Goal: Task Accomplishment & Management: Complete application form

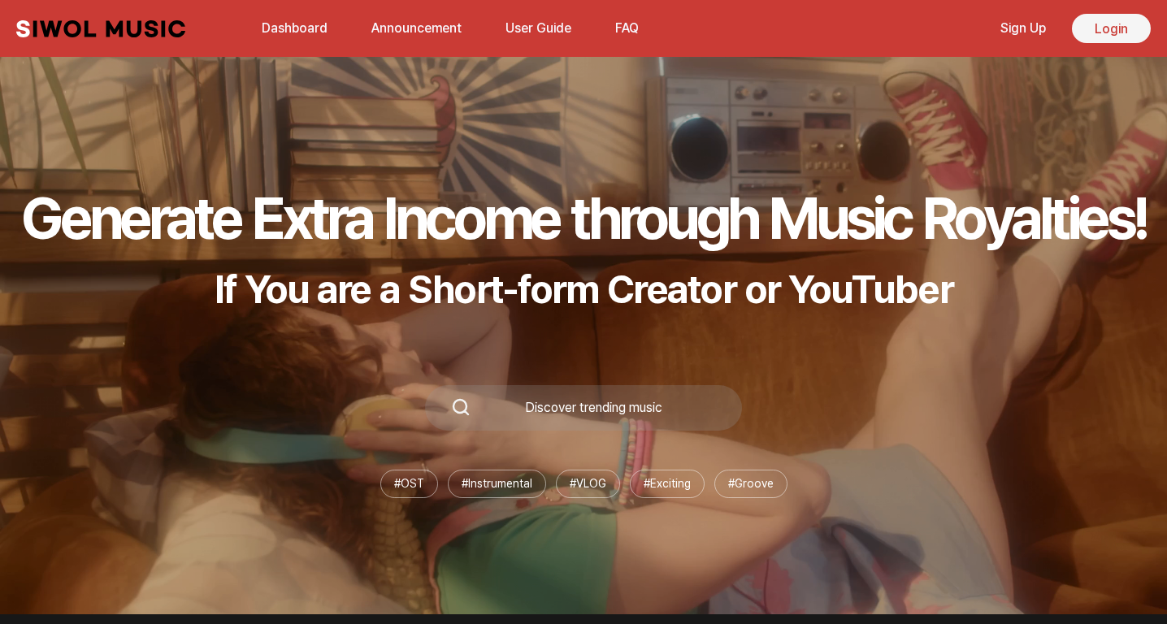
click at [1099, 37] on link "Login" at bounding box center [1111, 28] width 79 height 29
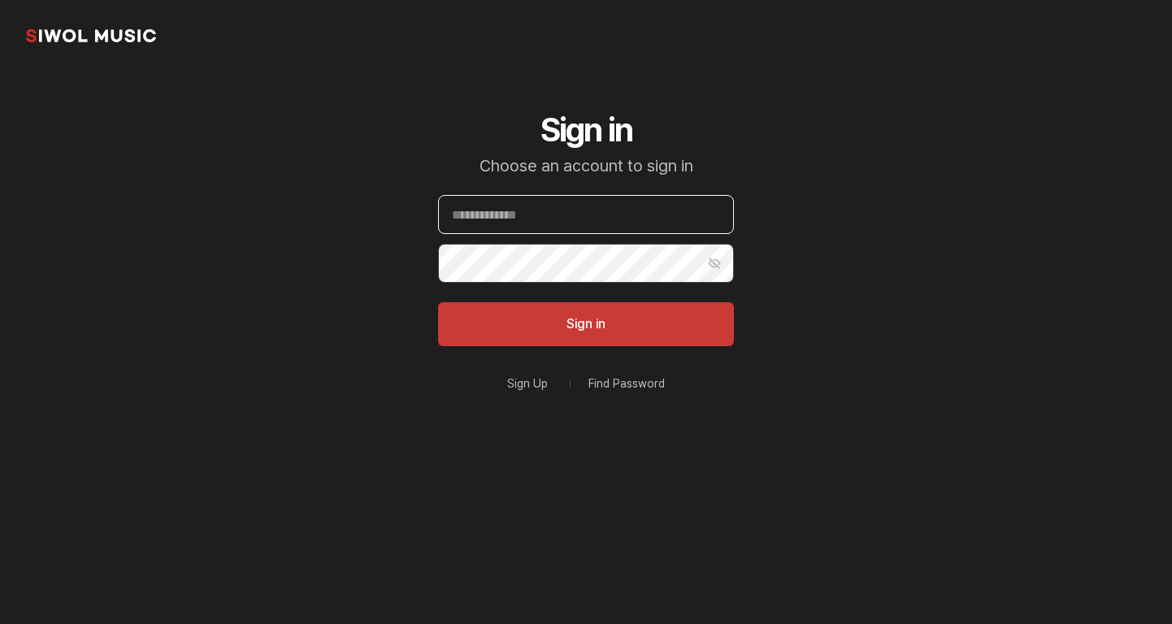
click at [585, 209] on input "Email" at bounding box center [586, 214] width 296 height 39
type input "**********"
click at [438, 302] on button "Sign in" at bounding box center [586, 324] width 296 height 44
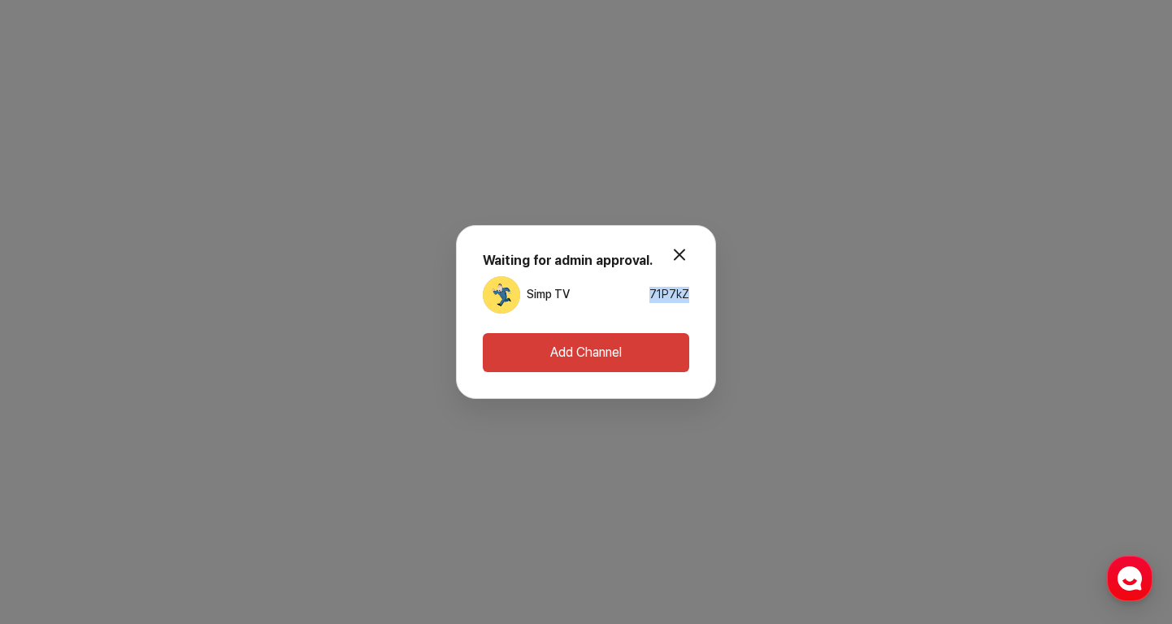
drag, startPoint x: 651, startPoint y: 293, endPoint x: 692, endPoint y: 293, distance: 40.6
click at [693, 293] on div "modal.close Waiting for admin approval. Simp TV 71P7kZ Add Channel" at bounding box center [586, 312] width 260 height 174
copy span "71P7kZ"
click at [625, 350] on button "Add Channel" at bounding box center [586, 352] width 206 height 39
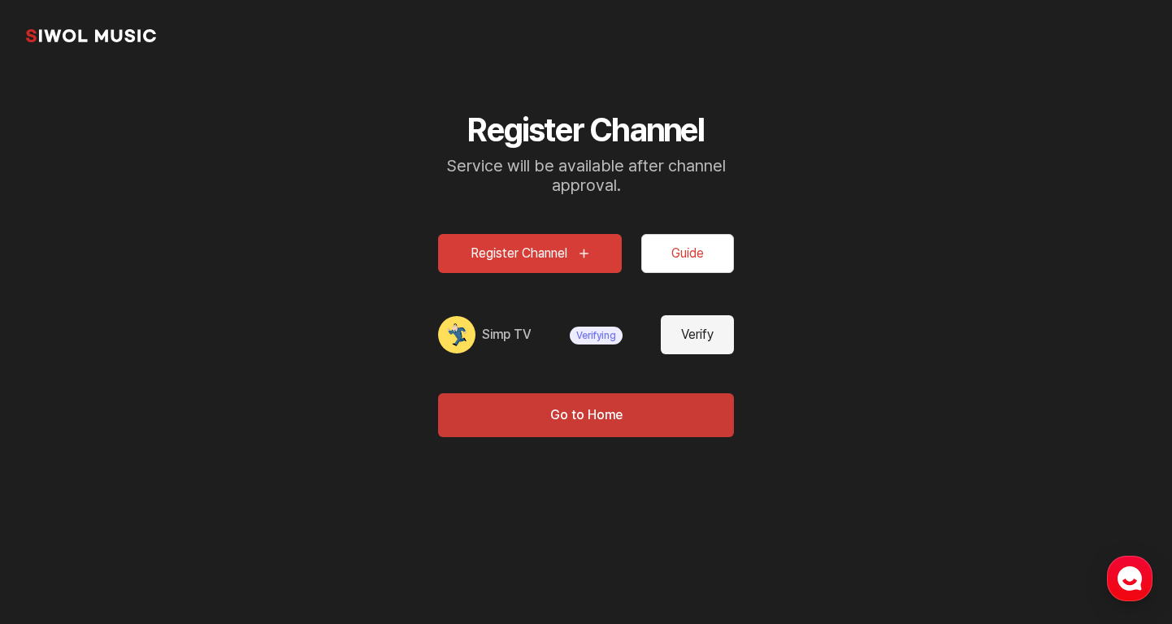
click at [675, 341] on button "Verify" at bounding box center [697, 334] width 73 height 39
type input "*******"
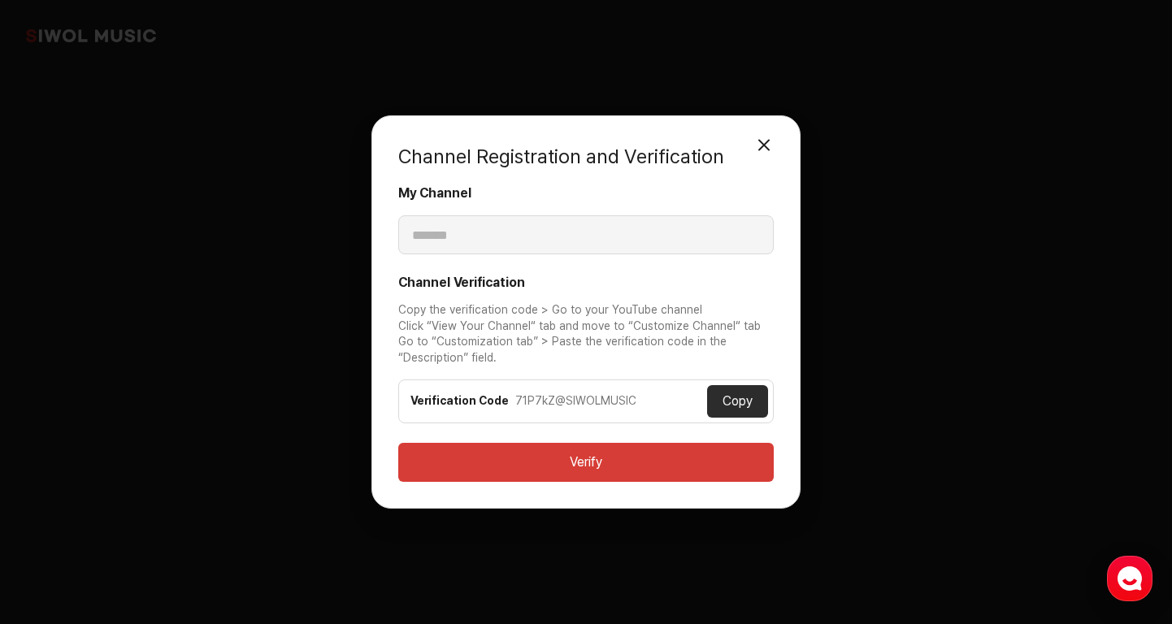
click at [644, 449] on button "Verify" at bounding box center [586, 462] width 376 height 39
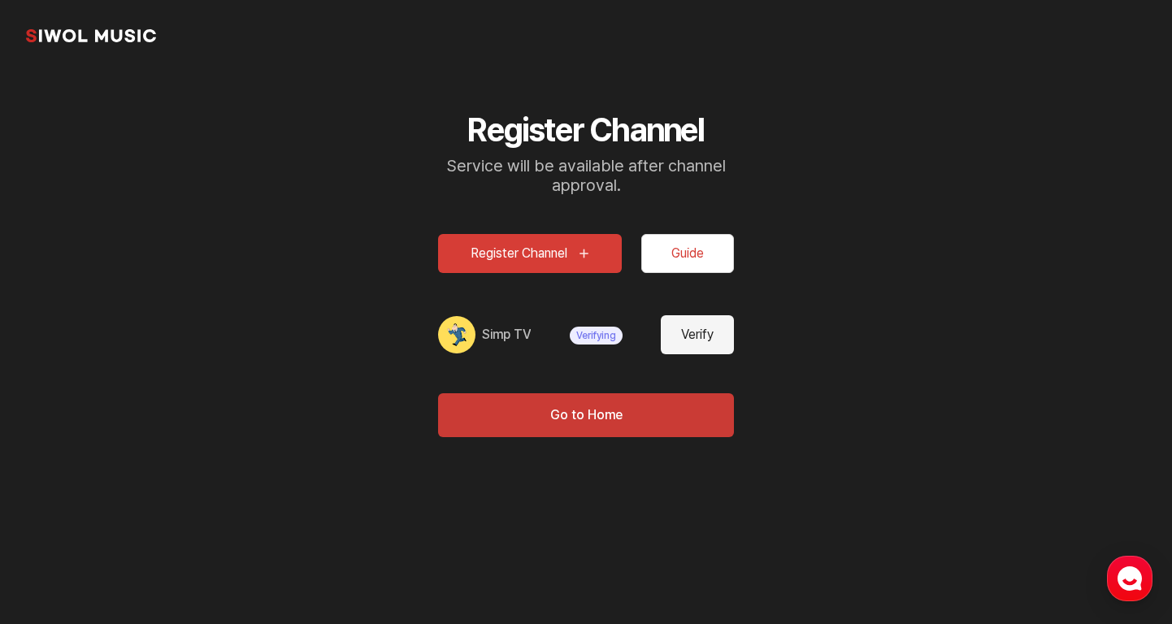
click at [523, 250] on button "Register Channel" at bounding box center [530, 253] width 184 height 39
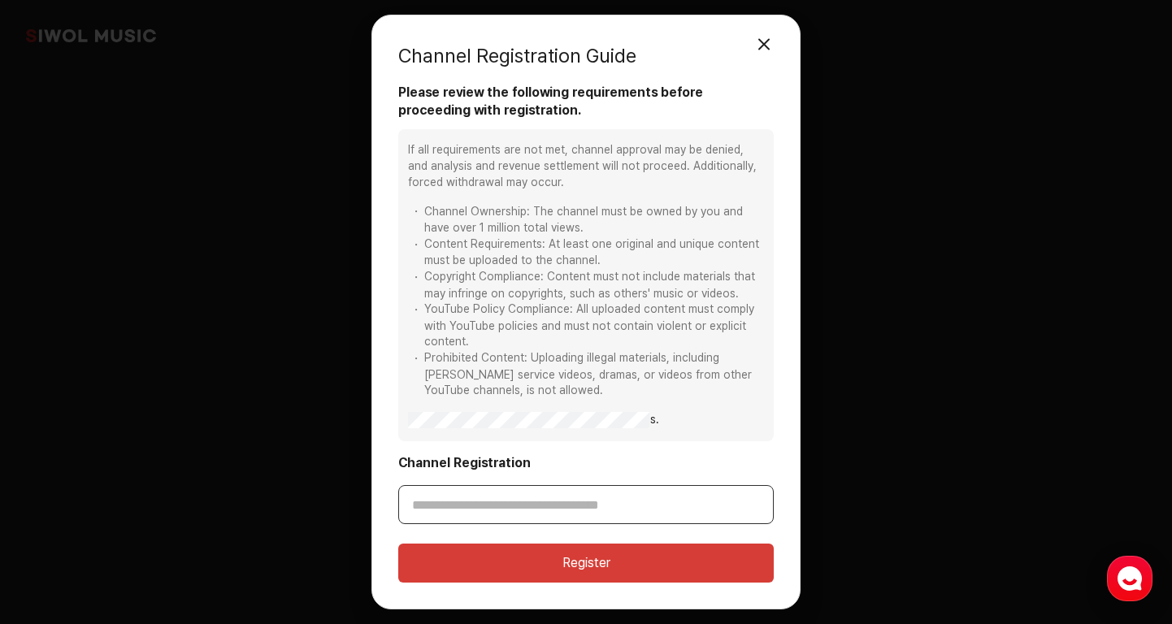
click at [480, 506] on input "Channel Registration" at bounding box center [586, 504] width 376 height 39
paste input "**********"
type input "**********"
click at [534, 568] on button "Register" at bounding box center [586, 563] width 376 height 39
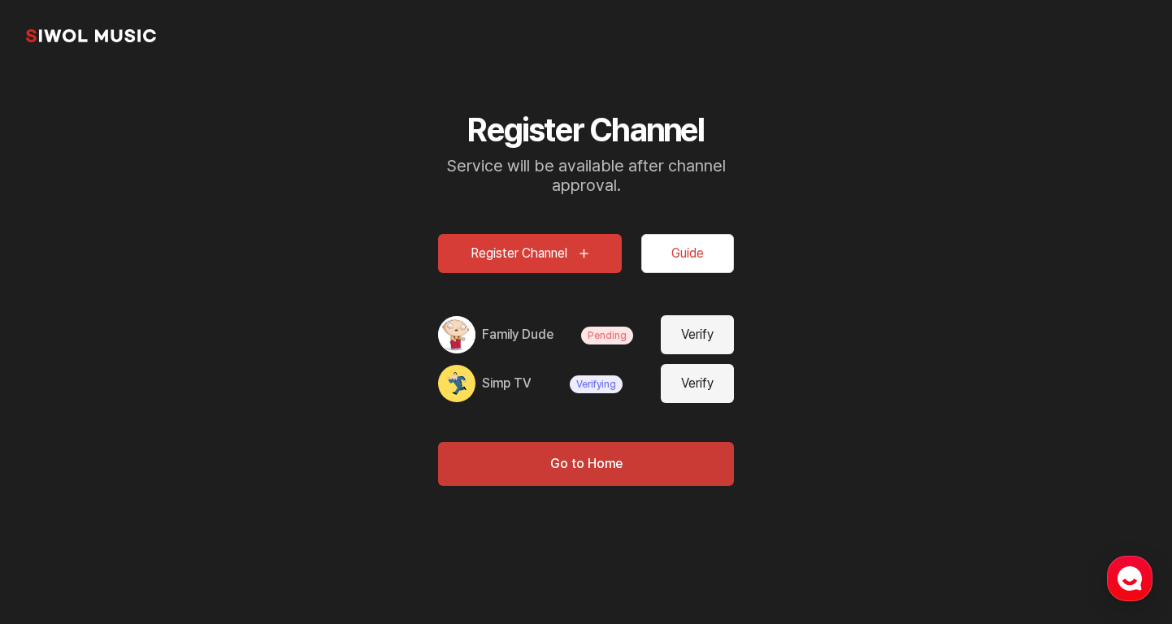
click at [685, 325] on button "Verify" at bounding box center [697, 334] width 73 height 39
type input "**********"
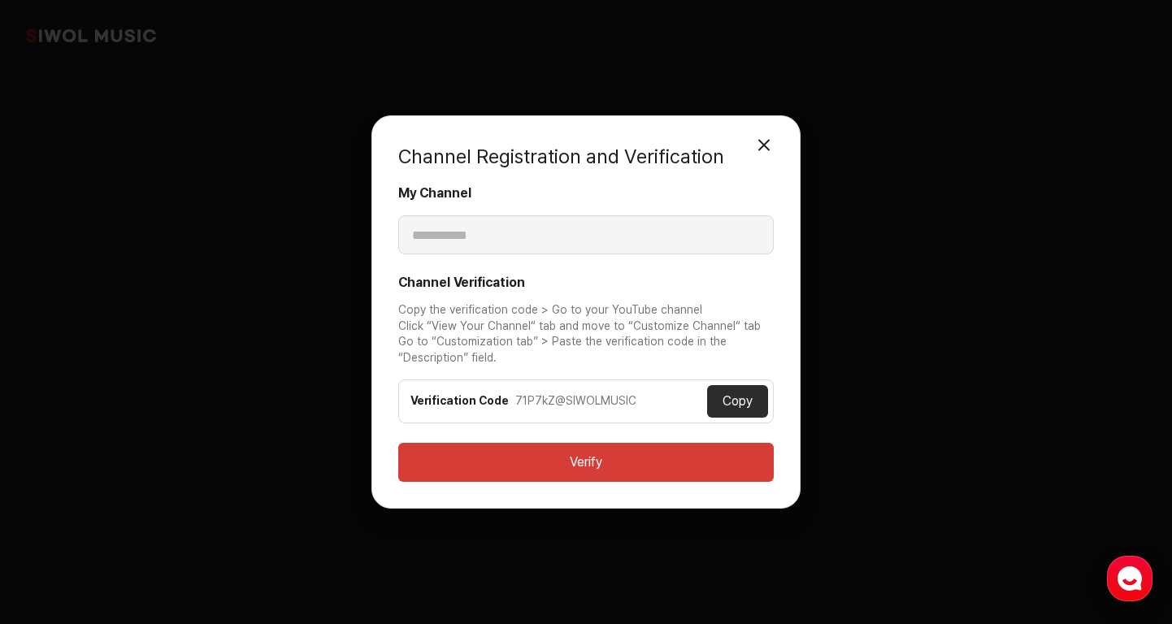
click at [730, 399] on button "Copy" at bounding box center [737, 401] width 61 height 33
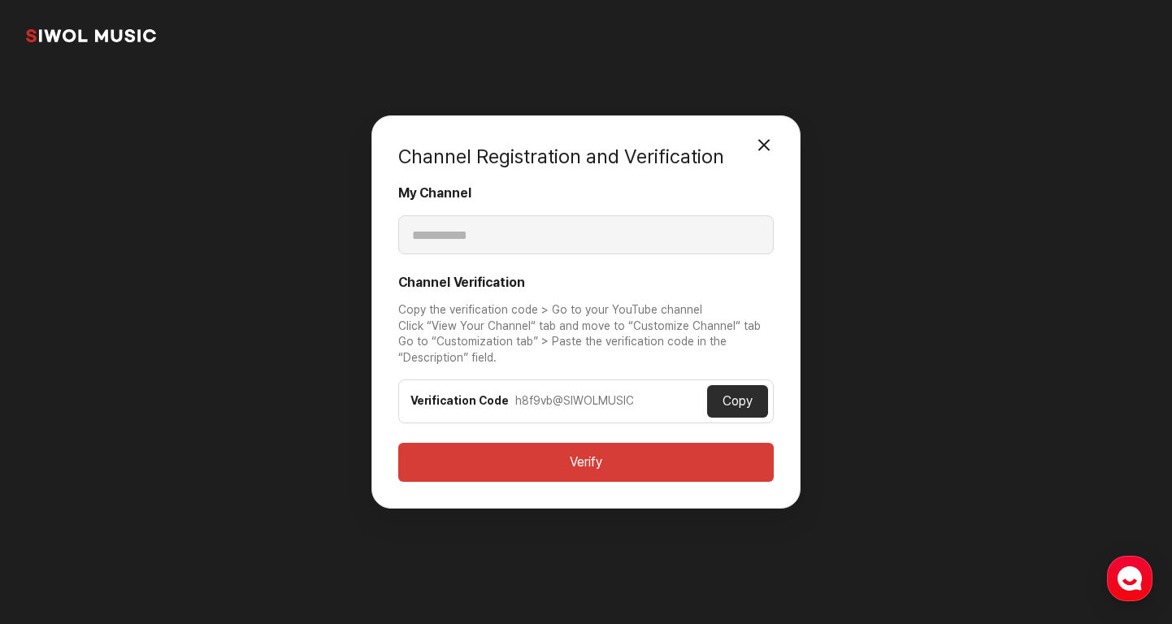
click at [617, 463] on button "Verify" at bounding box center [586, 462] width 376 height 39
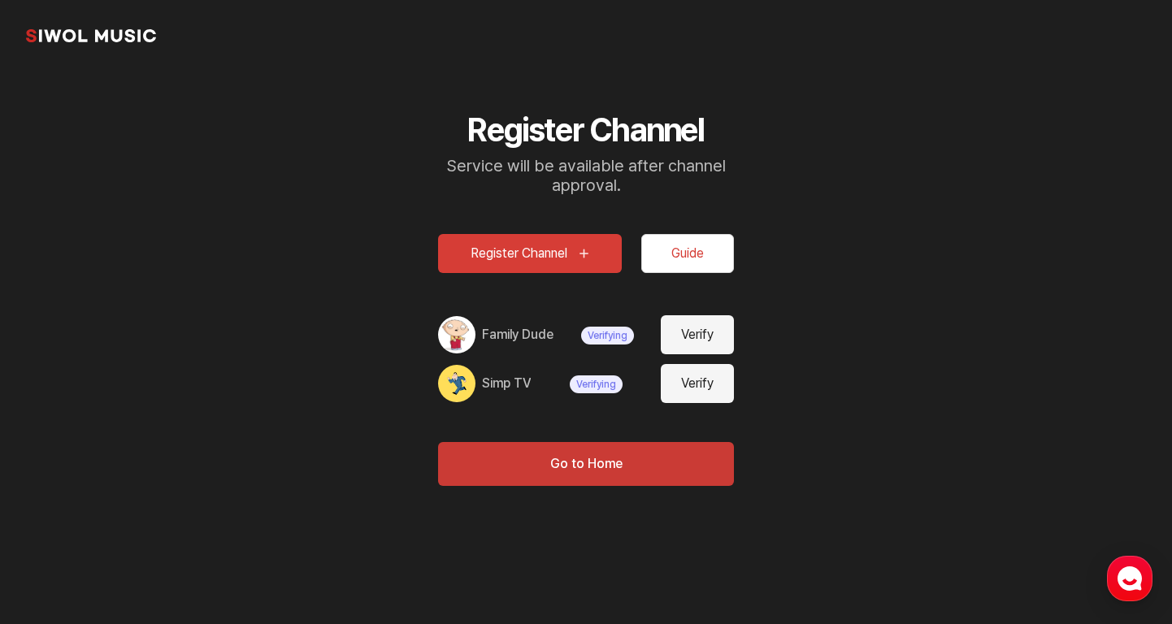
click at [672, 250] on button "Guide" at bounding box center [687, 253] width 93 height 39
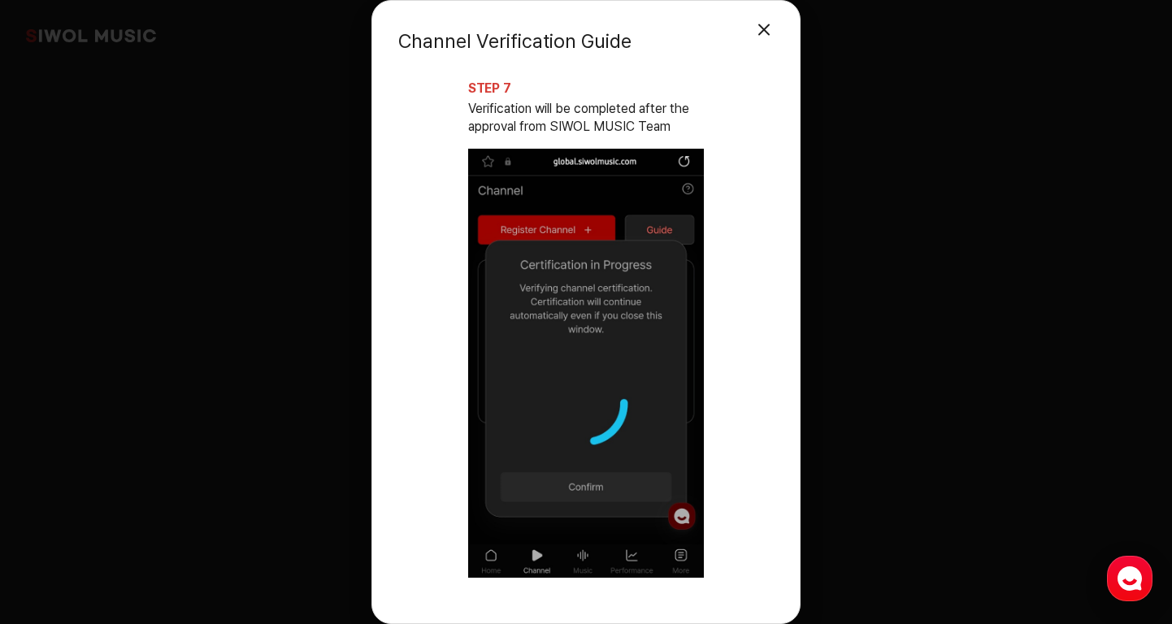
scroll to position [3465, 0]
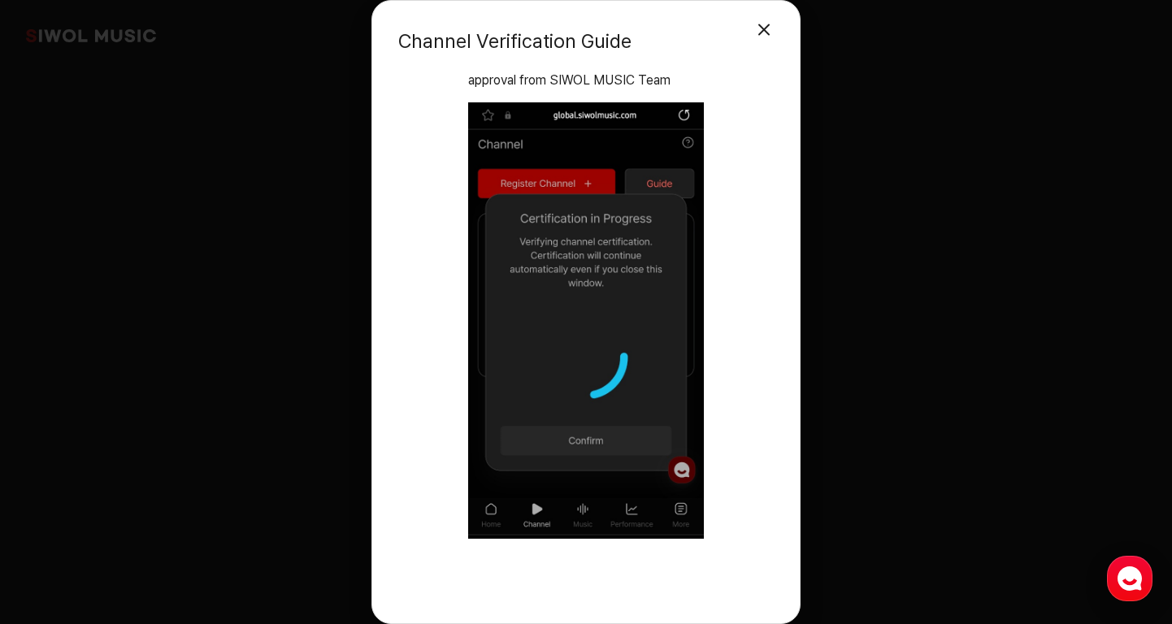
click at [764, 30] on button "Close Modal" at bounding box center [764, 30] width 33 height 33
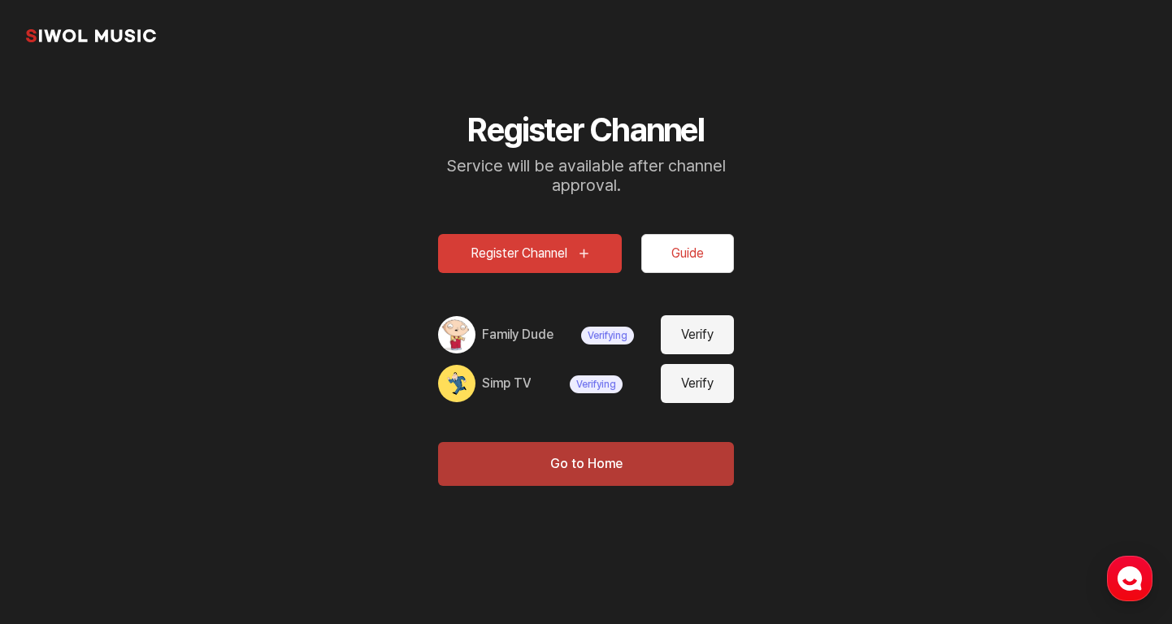
click at [582, 464] on button "Go to Home" at bounding box center [586, 464] width 296 height 44
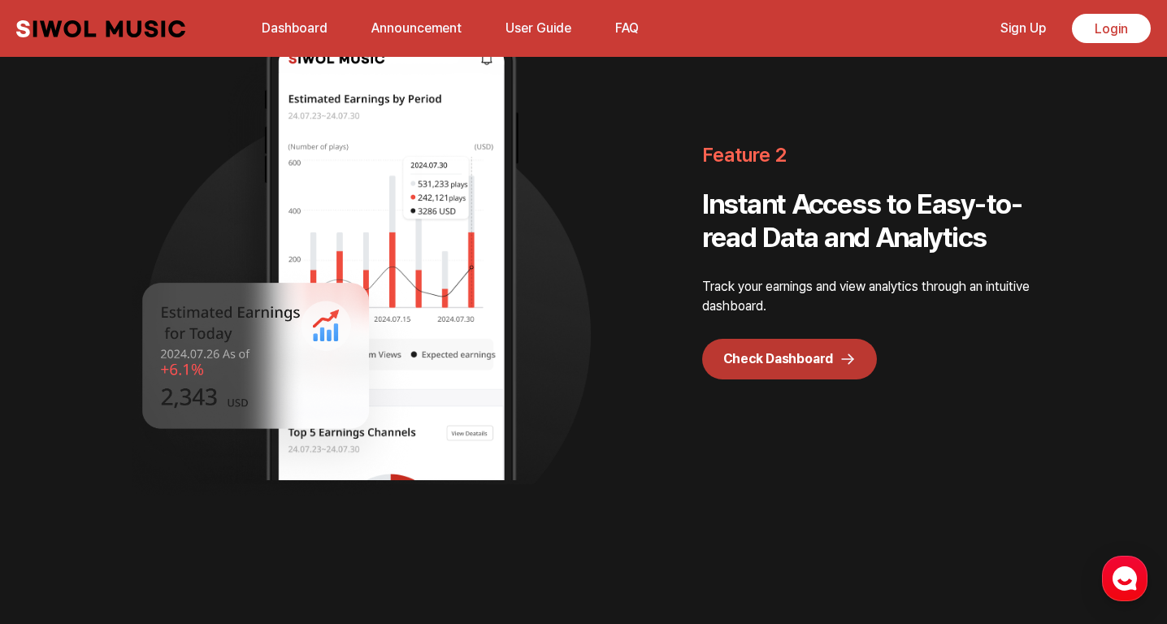
scroll to position [2048, 0]
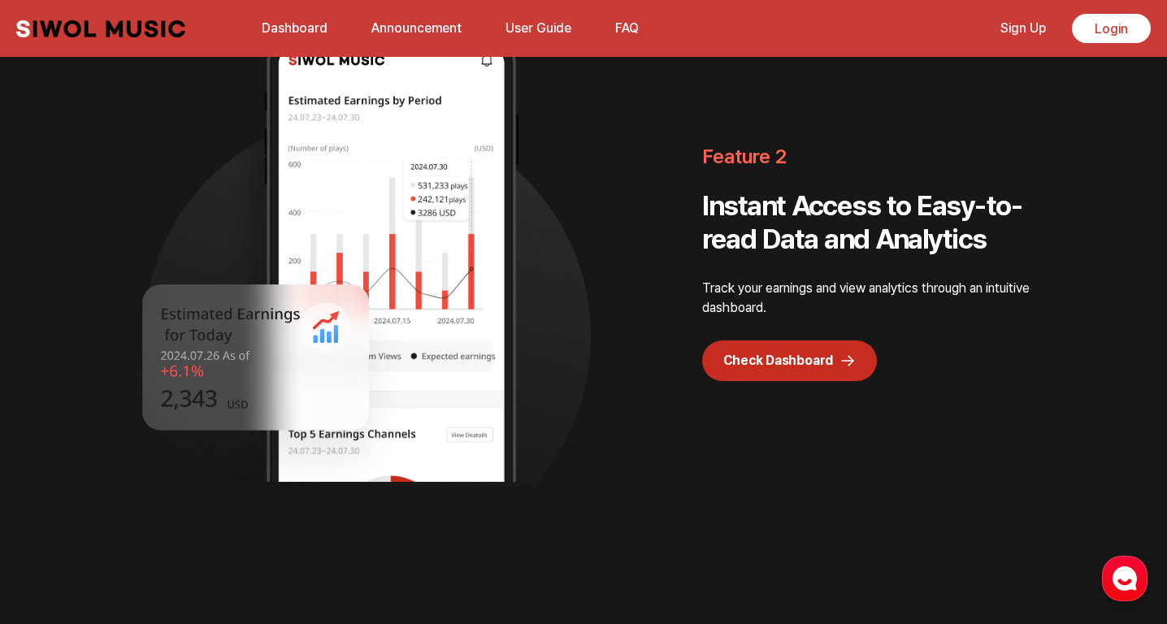
click at [786, 361] on link "Check Dashboard" at bounding box center [789, 361] width 175 height 41
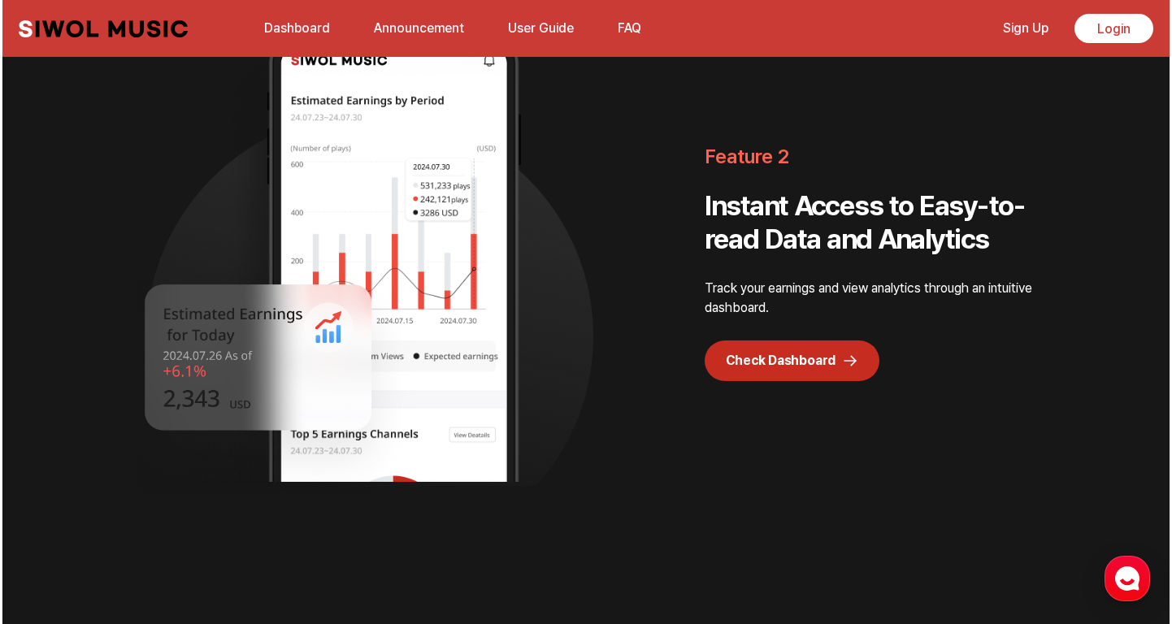
scroll to position [0, 0]
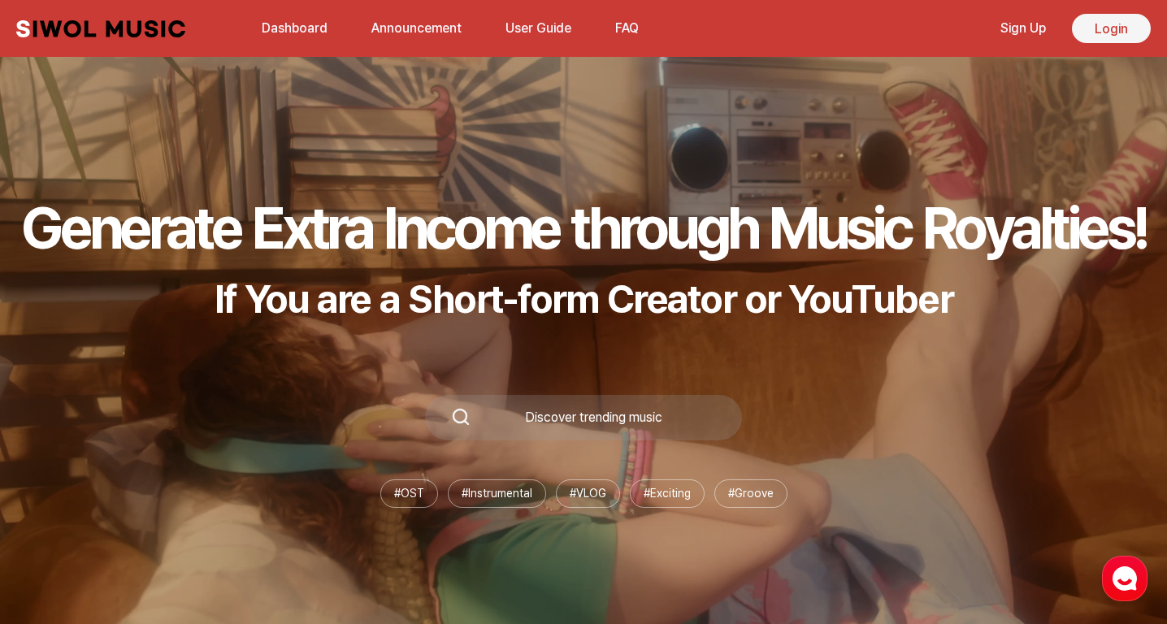
click at [1093, 28] on link "Login" at bounding box center [1111, 28] width 79 height 29
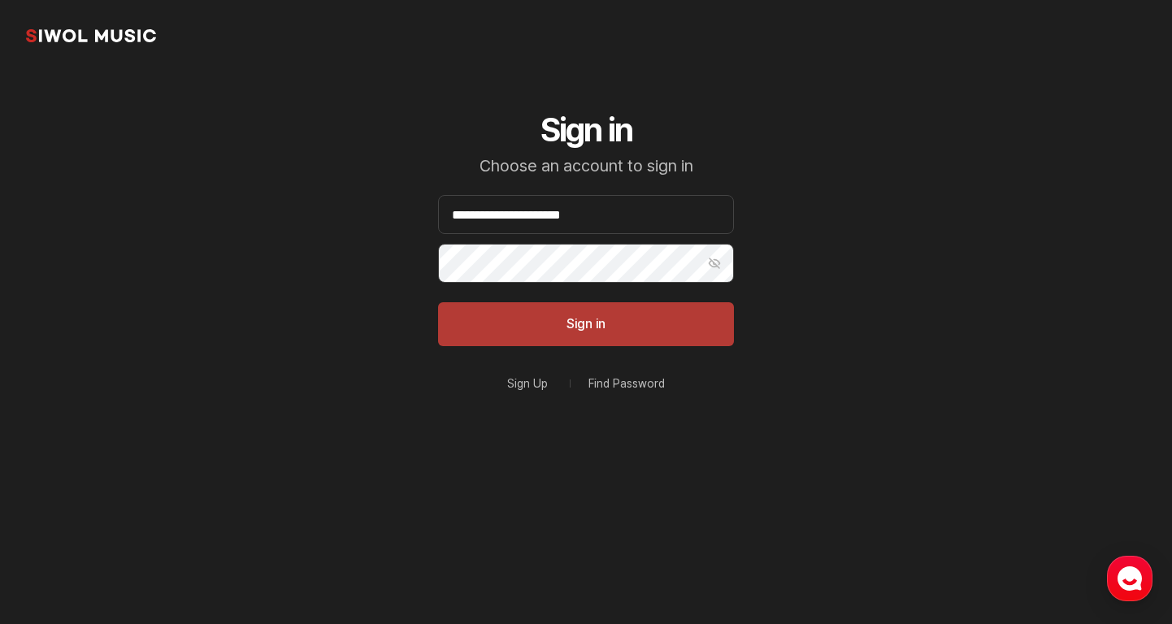
click at [563, 319] on button "Sign in" at bounding box center [586, 324] width 296 height 44
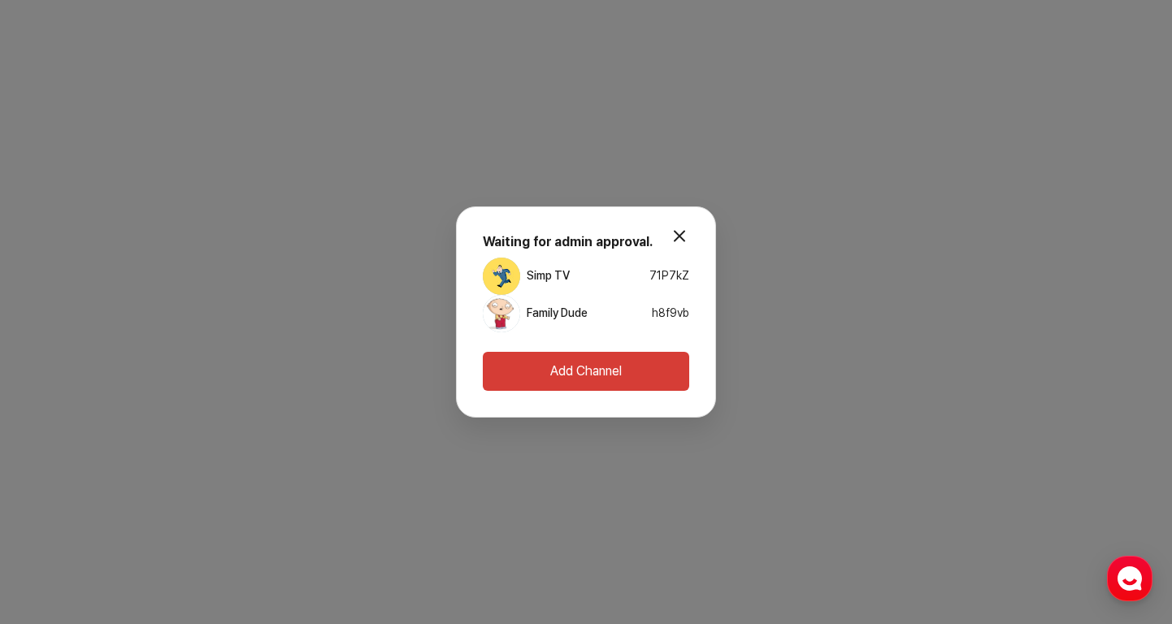
click at [605, 281] on div "Simp TV 71P7kZ" at bounding box center [586, 276] width 206 height 37
drag, startPoint x: 630, startPoint y: 274, endPoint x: 718, endPoint y: 312, distance: 95.8
click at [719, 312] on div "modal.close Waiting for admin approval. Simp TV 71P7kZ Family Dude h8f9vb Add C…" at bounding box center [586, 312] width 1172 height 624
click at [644, 311] on div "Family Dude h8f9vb" at bounding box center [586, 313] width 206 height 37
click at [675, 241] on button "modal.close" at bounding box center [679, 236] width 33 height 33
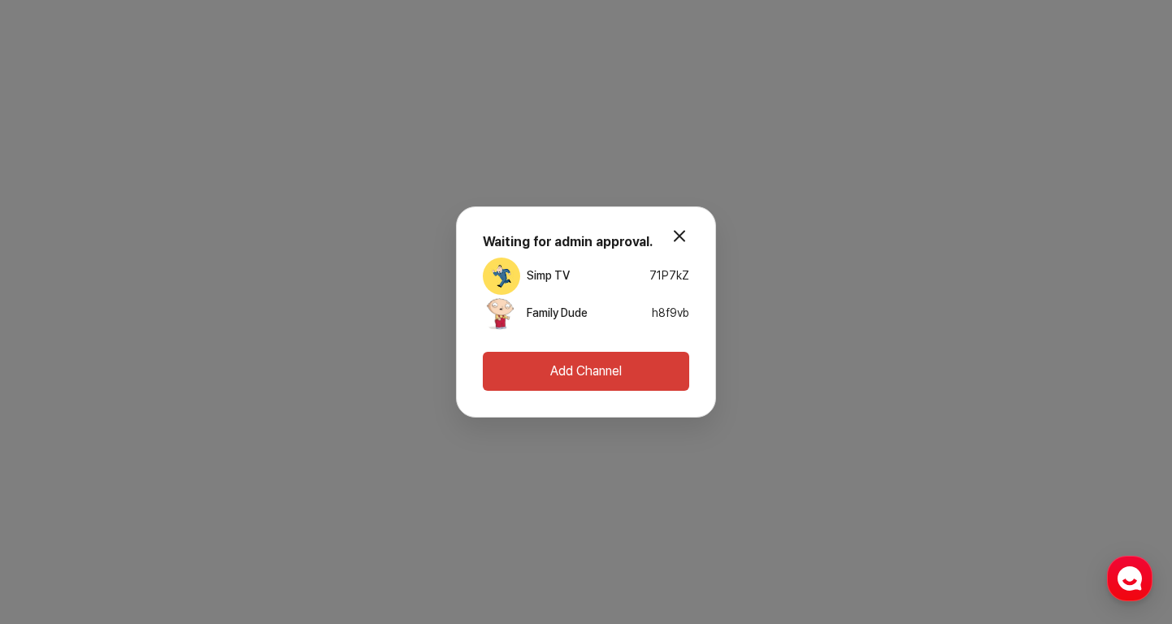
click at [676, 237] on button "modal.close" at bounding box center [679, 236] width 33 height 33
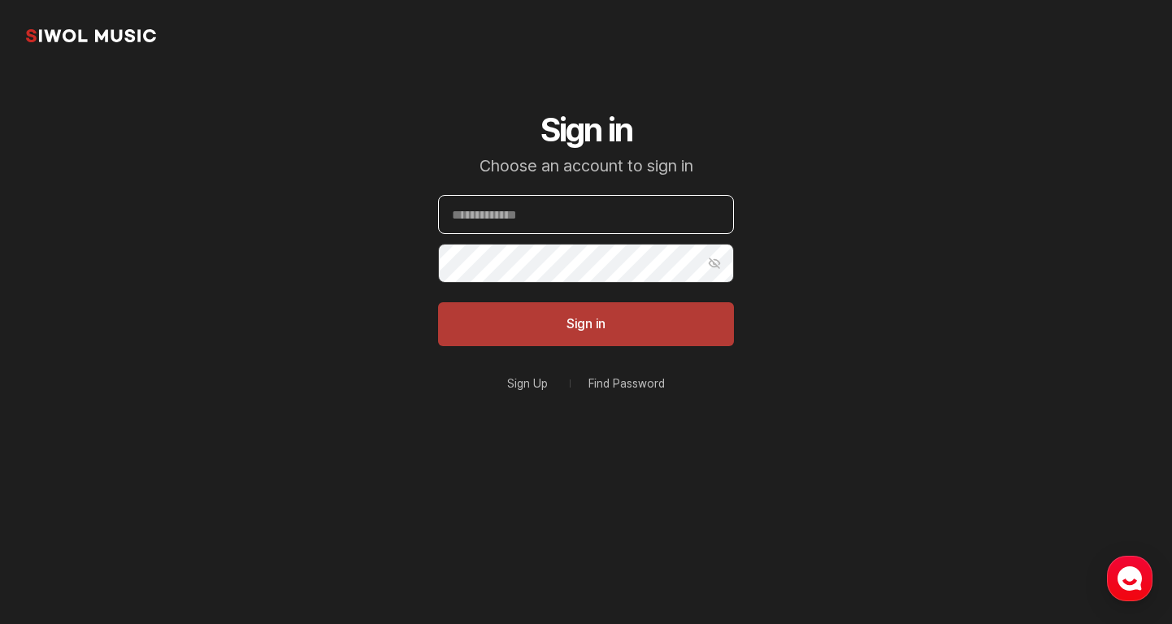
type input "**********"
click at [620, 310] on button "Sign in" at bounding box center [586, 324] width 296 height 44
